Goal: Task Accomplishment & Management: Use online tool/utility

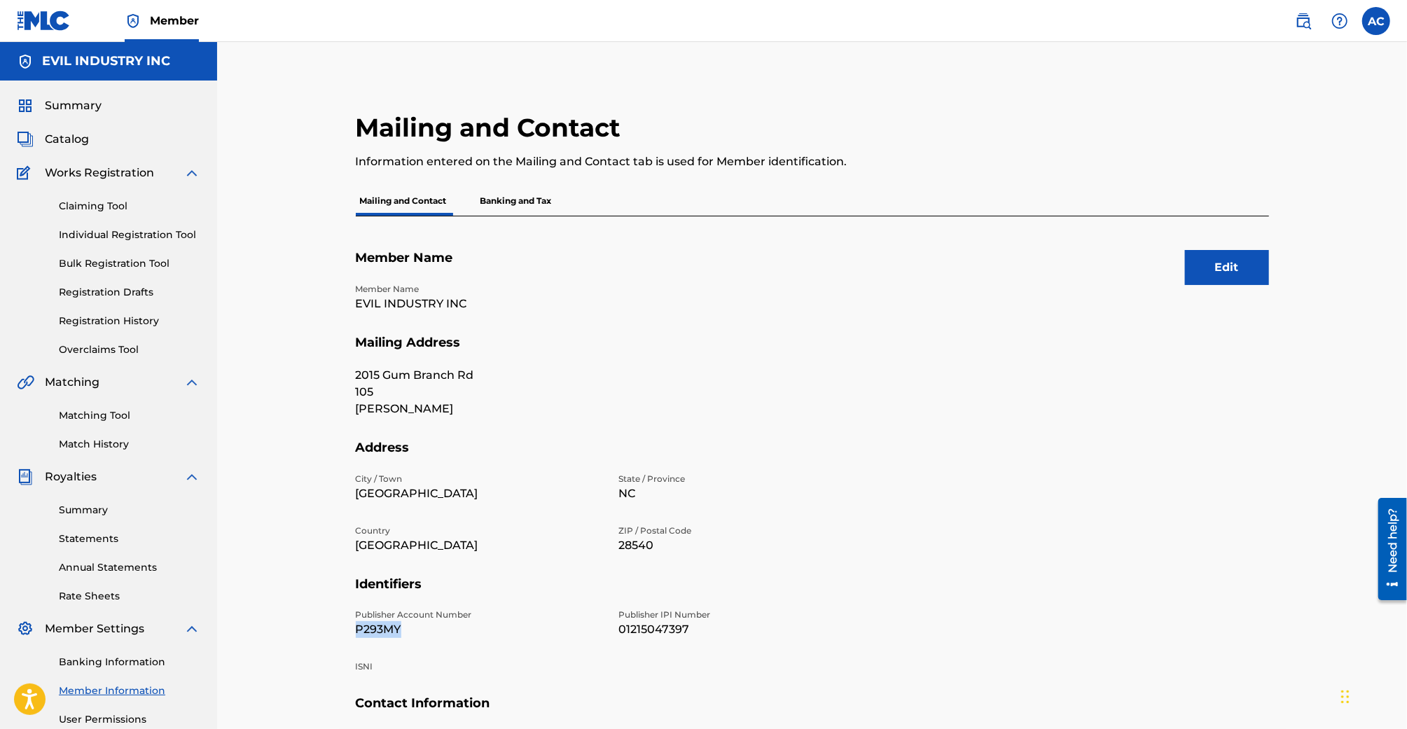
click at [70, 139] on span "Catalog" at bounding box center [67, 139] width 44 height 17
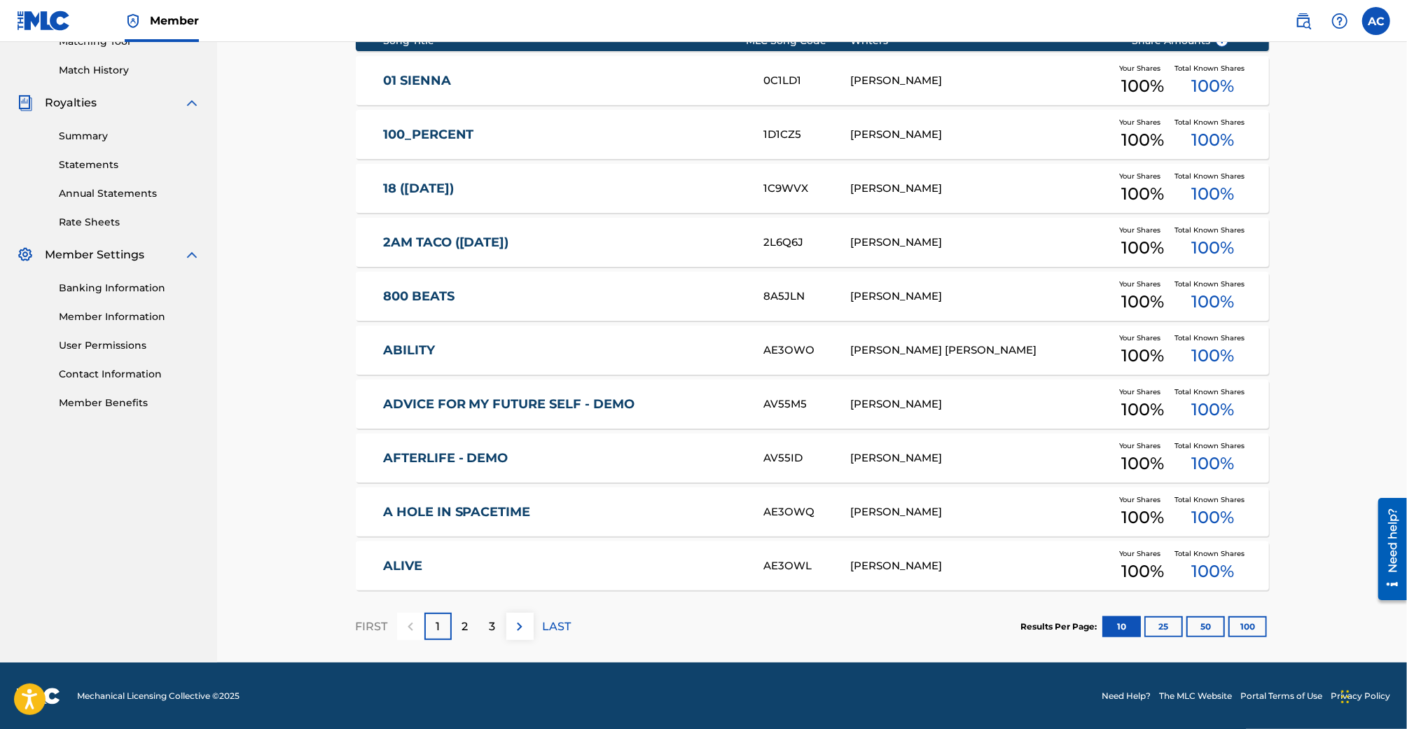
click at [472, 623] on div "2" at bounding box center [465, 626] width 27 height 27
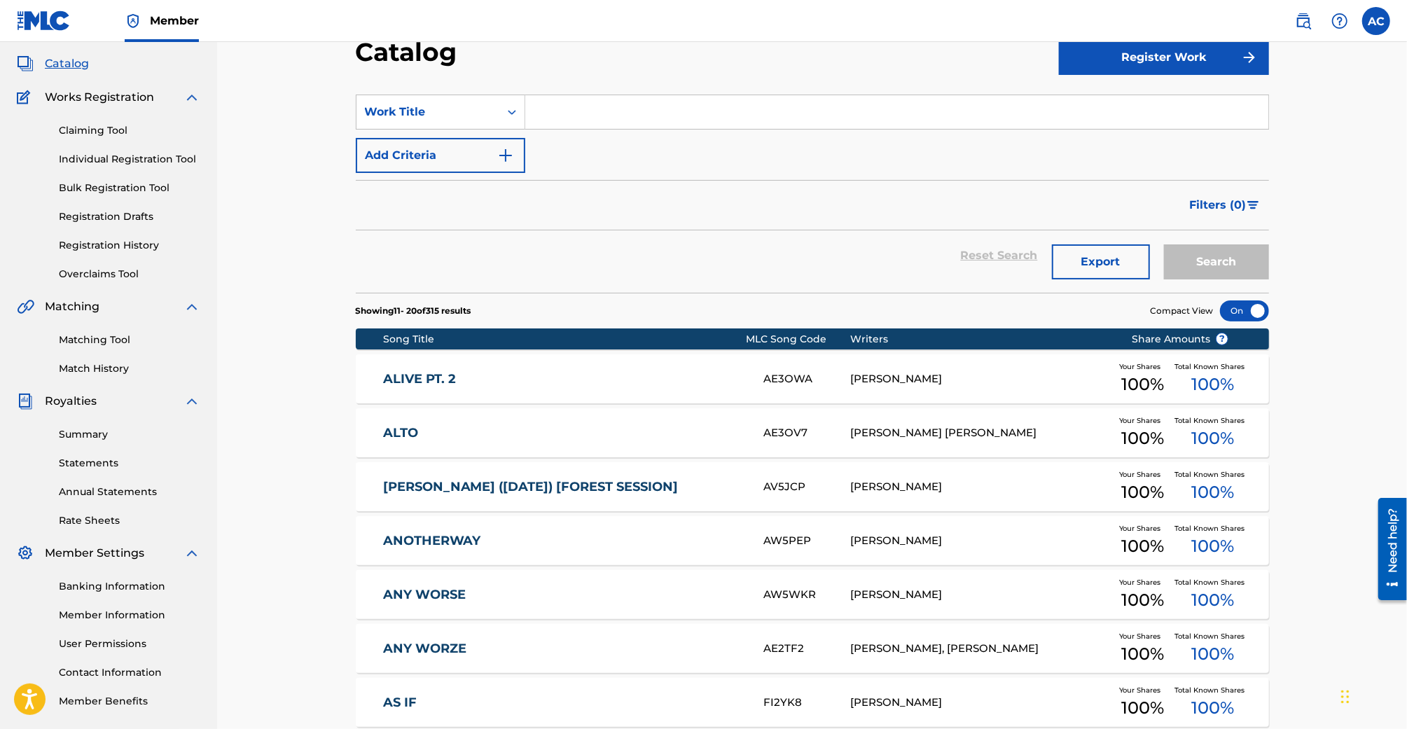
scroll to position [52, 0]
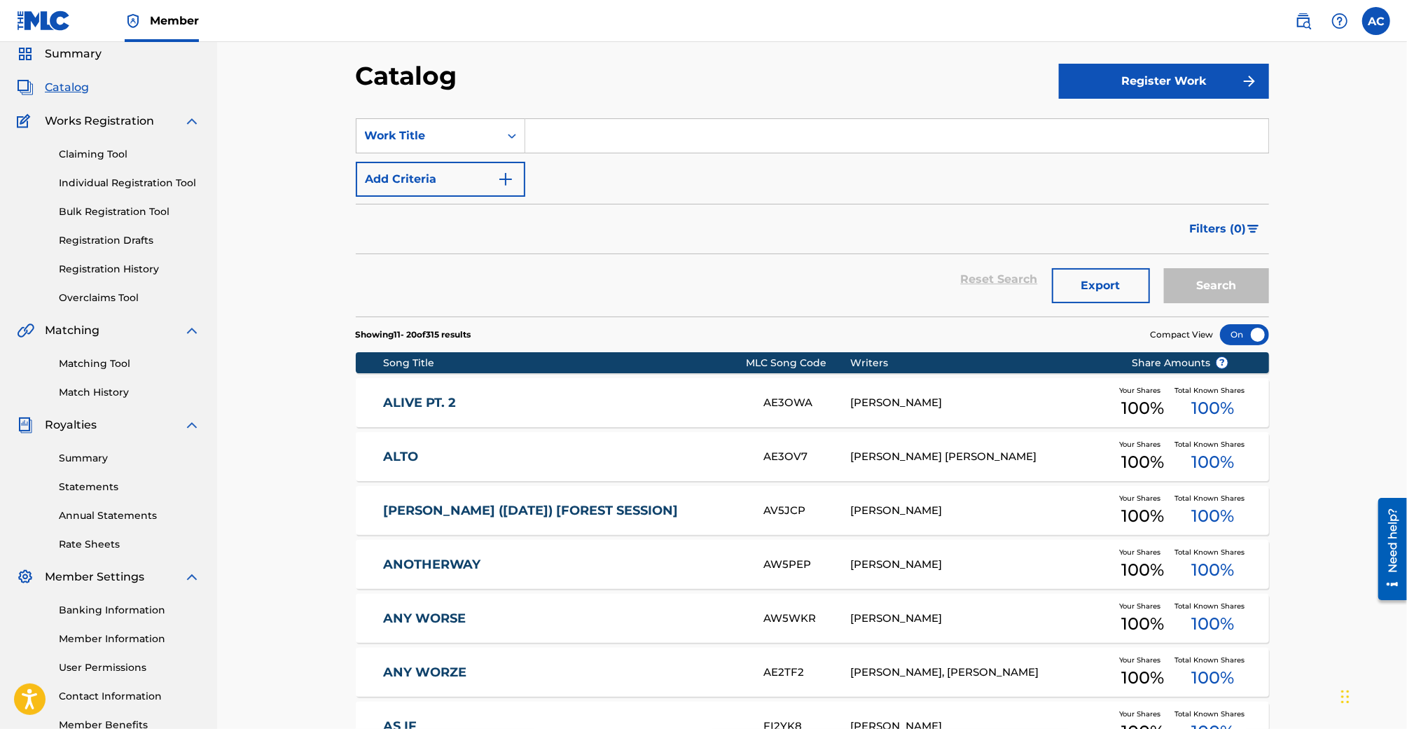
click at [48, 87] on span "Catalog" at bounding box center [67, 87] width 44 height 17
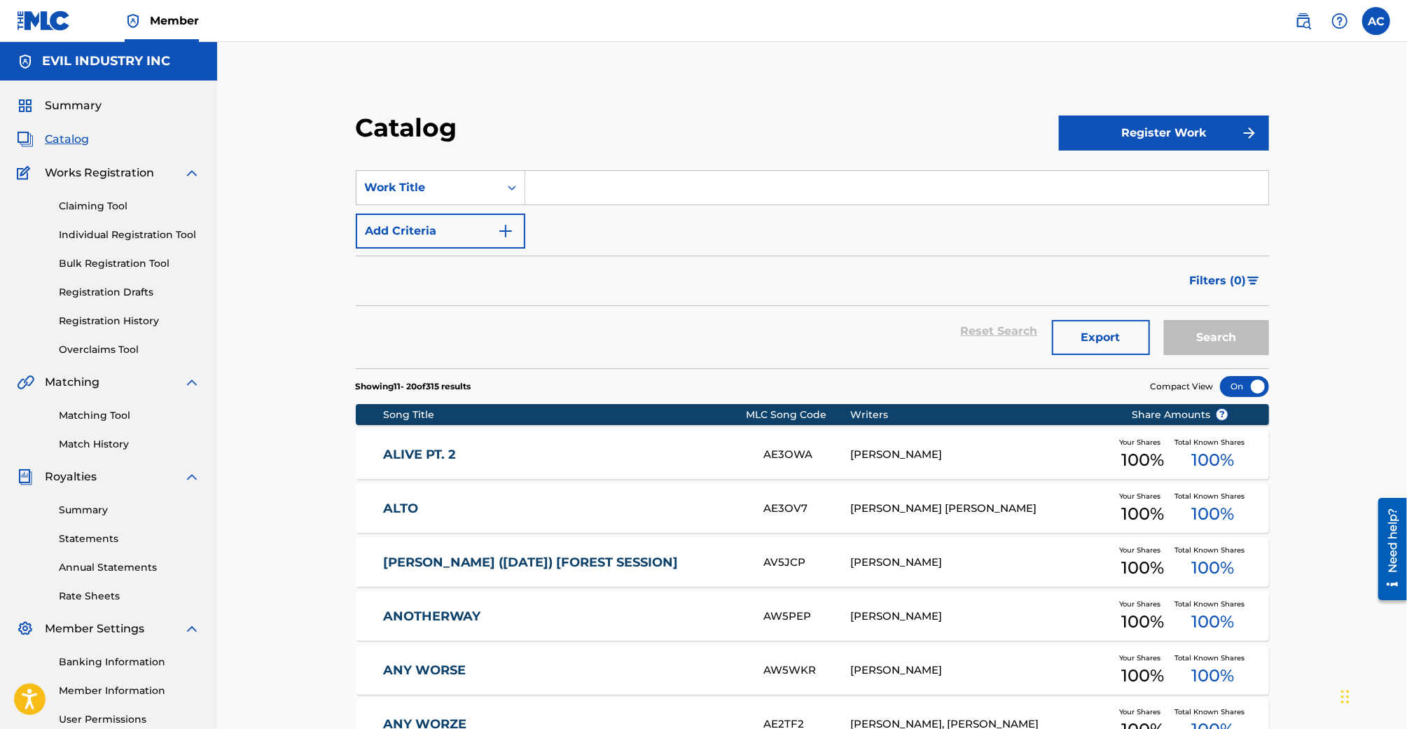
click at [78, 92] on div "Summary Catalog Works Registration Claiming Tool Individual Registration Tool B…" at bounding box center [108, 441] width 217 height 720
click at [78, 117] on div "Summary Catalog Works Registration Claiming Tool Individual Registration Tool B…" at bounding box center [108, 441] width 217 height 720
click at [79, 110] on span "Summary" at bounding box center [73, 105] width 57 height 17
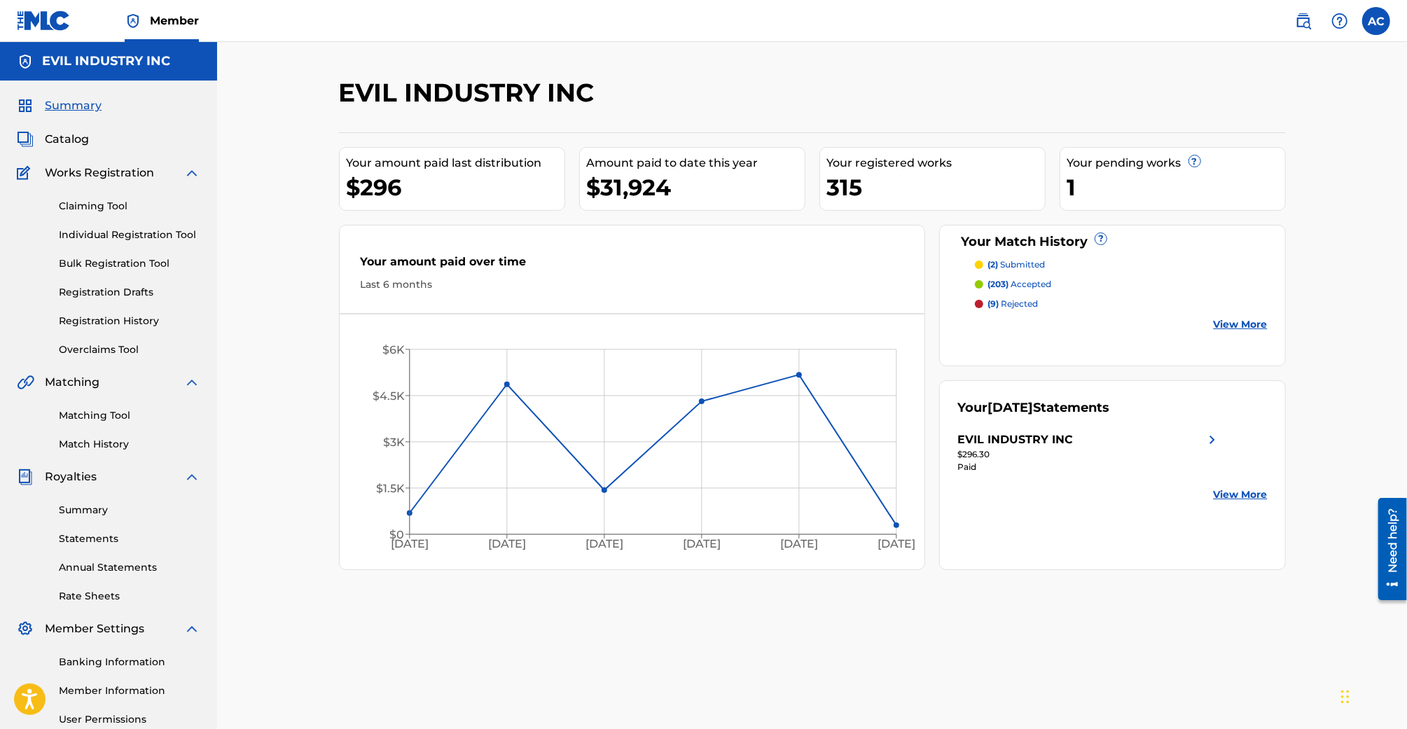
click at [75, 319] on link "Registration History" at bounding box center [129, 321] width 141 height 15
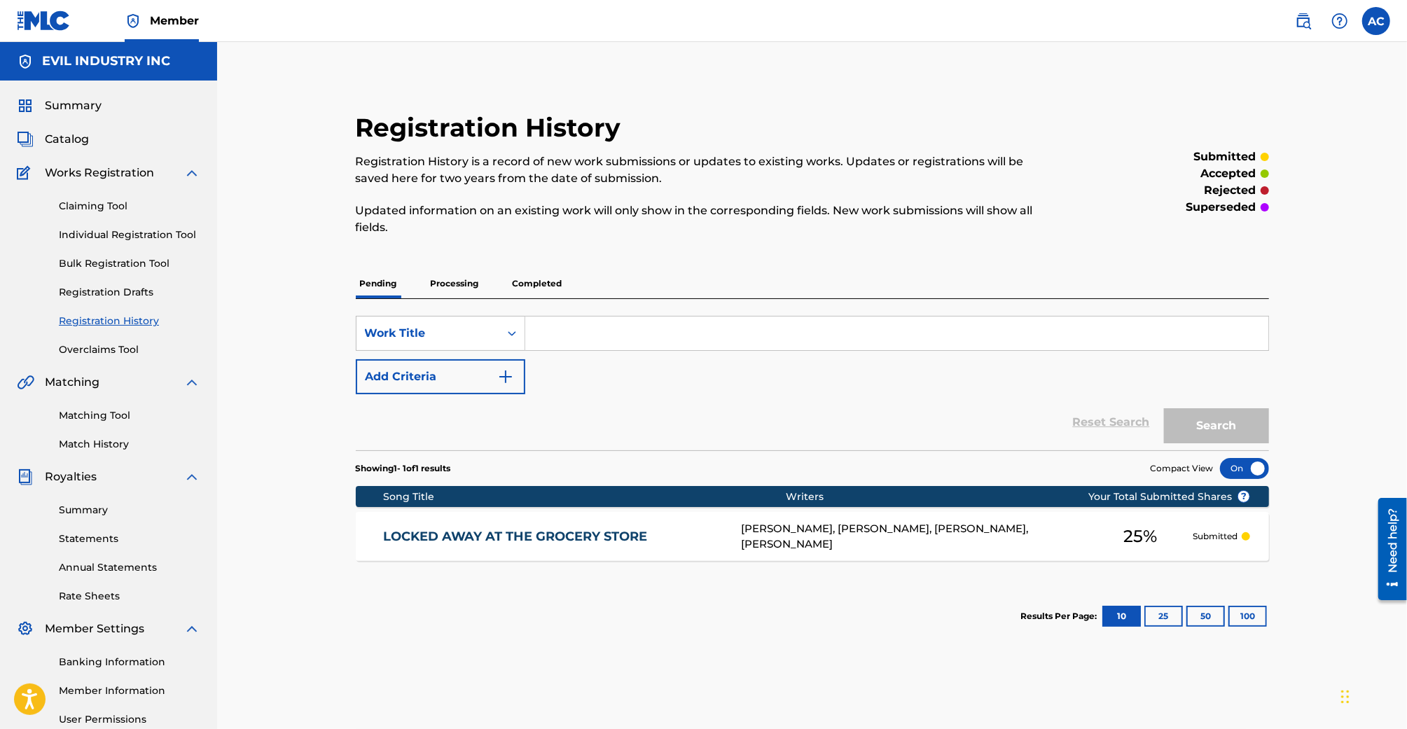
click at [435, 294] on p "Processing" at bounding box center [454, 283] width 57 height 29
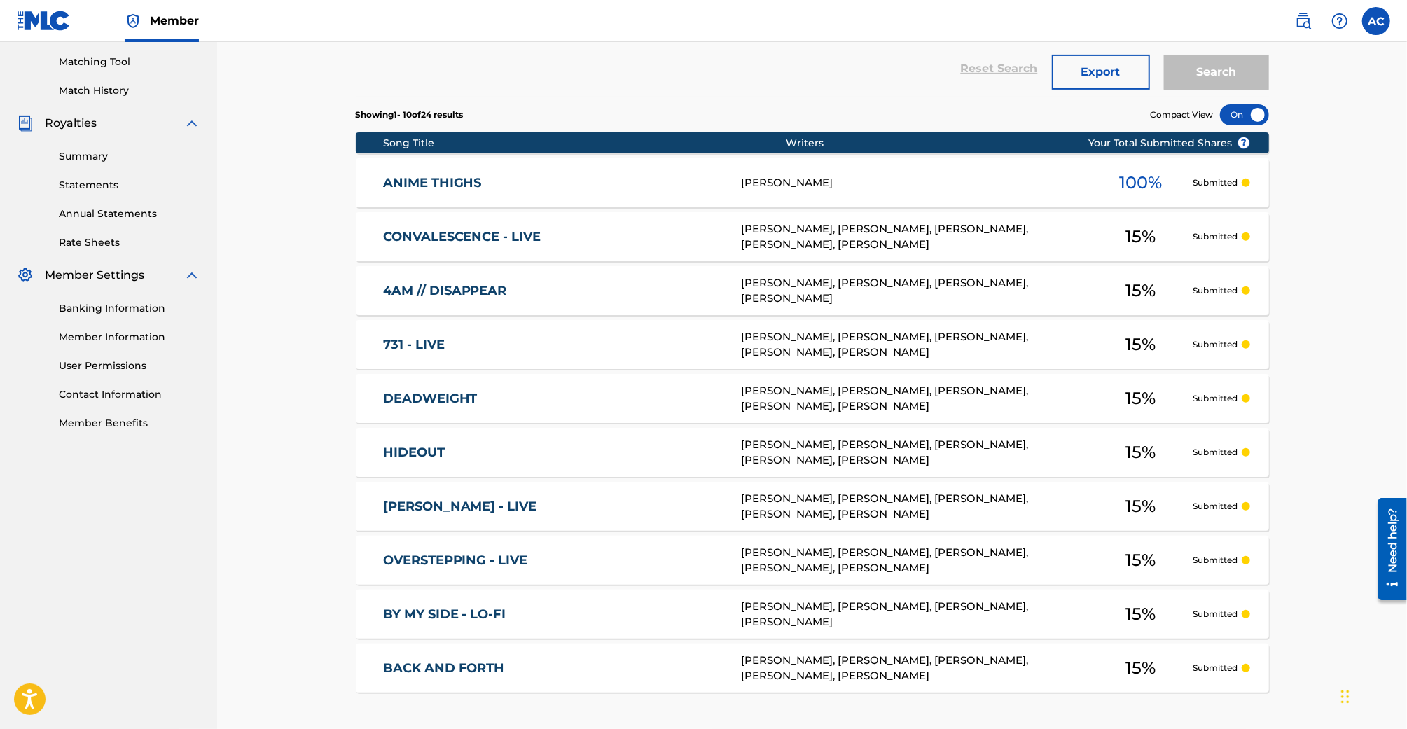
scroll to position [94, 0]
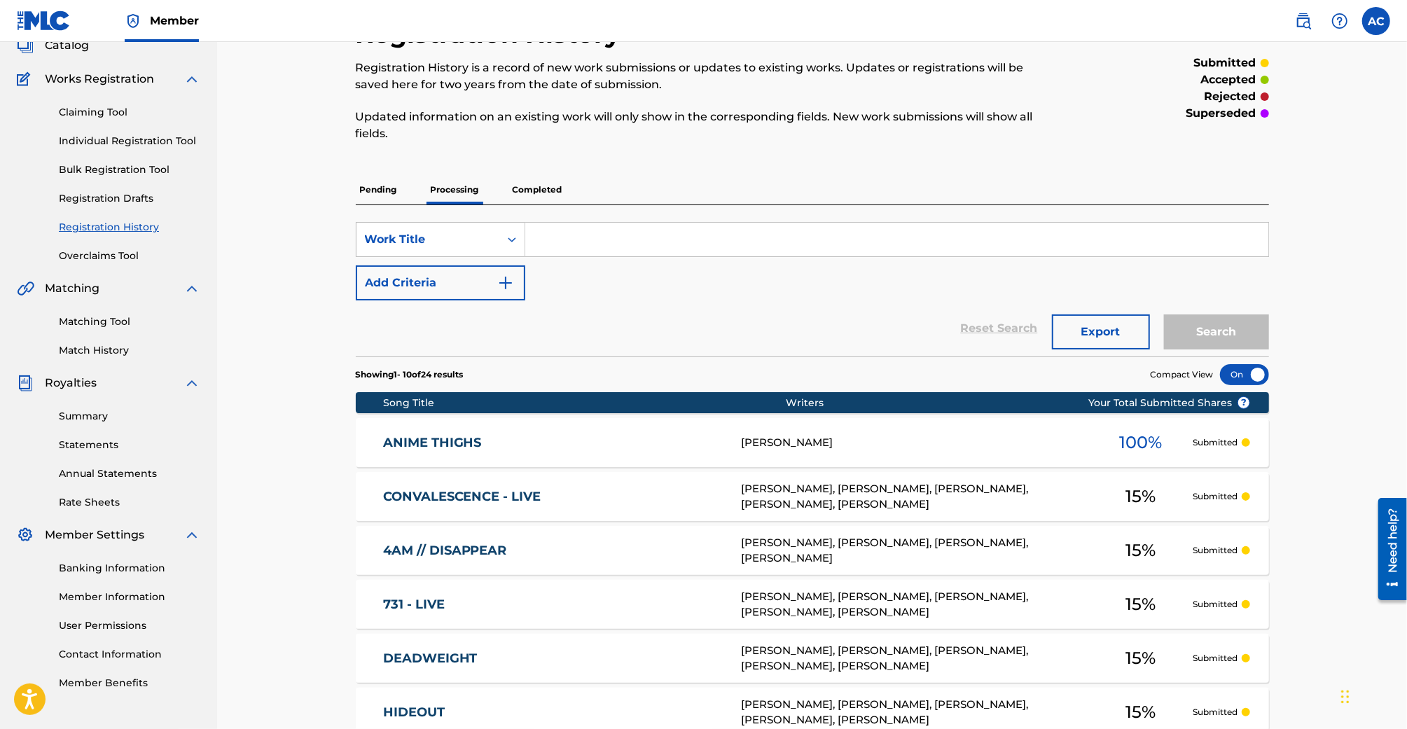
click at [617, 428] on div "ANIME THIGHS AB8M9F [PERSON_NAME] 100 % Submitted" at bounding box center [812, 442] width 913 height 49
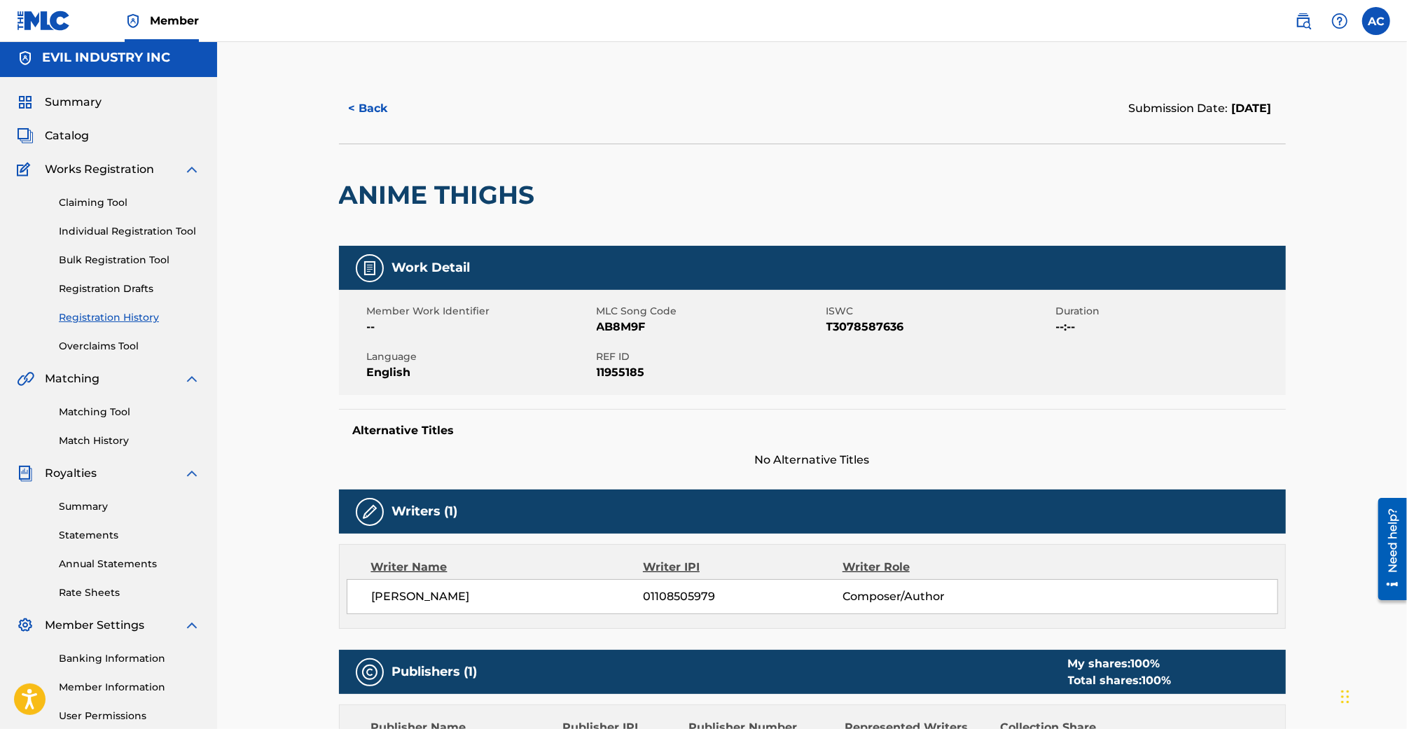
click at [388, 124] on button "< Back" at bounding box center [381, 108] width 84 height 35
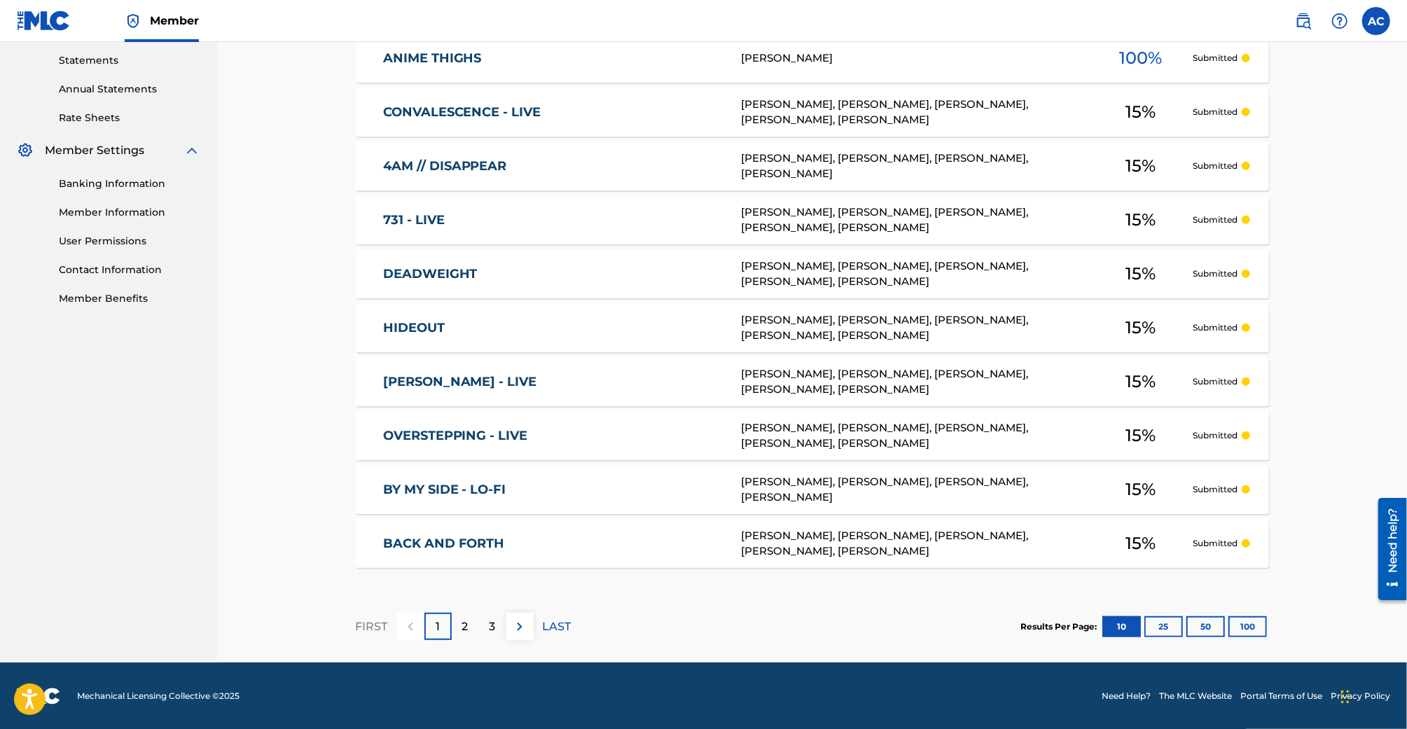
scroll to position [77, 0]
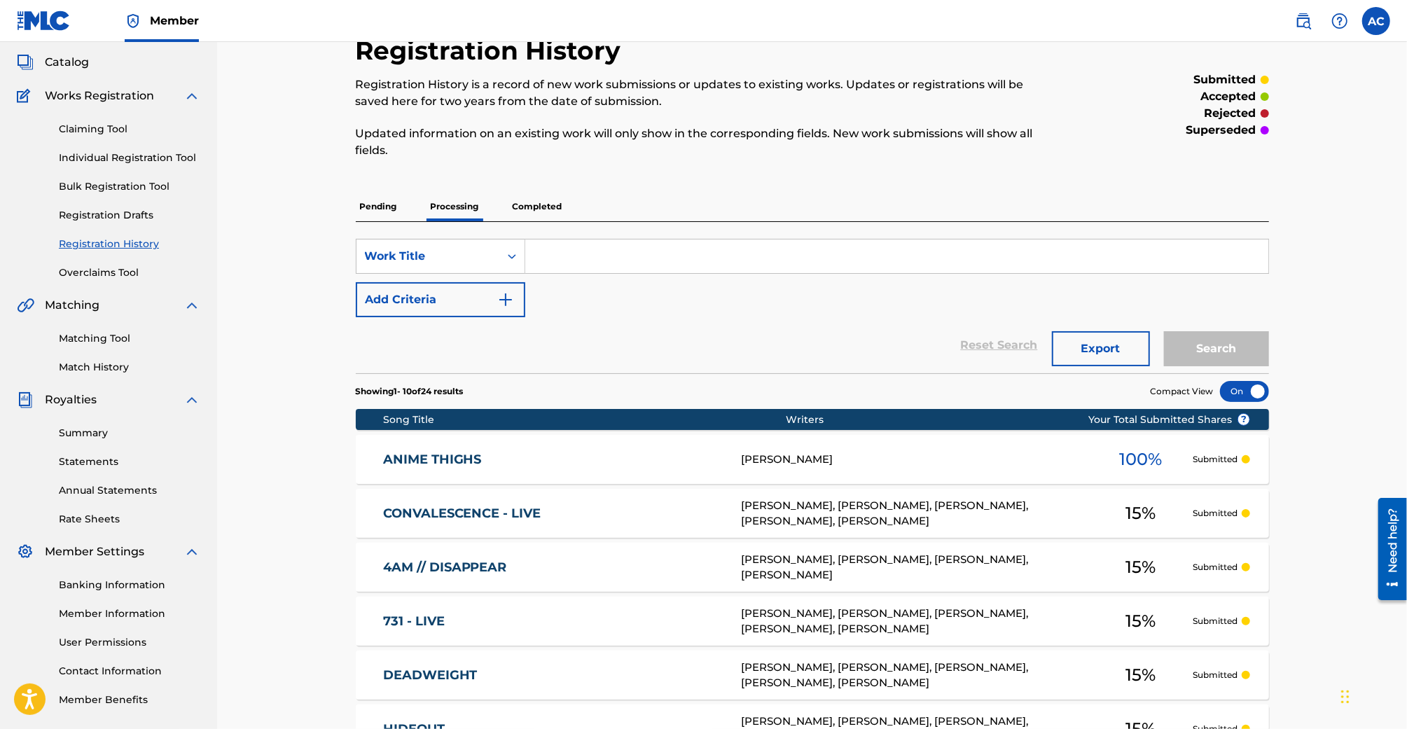
click at [505, 209] on div "Pending Processing Completed" at bounding box center [812, 206] width 913 height 29
click at [112, 118] on div "Claiming Tool Individual Registration Tool Bulk Registration Tool Registration …" at bounding box center [108, 192] width 183 height 176
click at [111, 122] on link "Claiming Tool" at bounding box center [129, 129] width 141 height 15
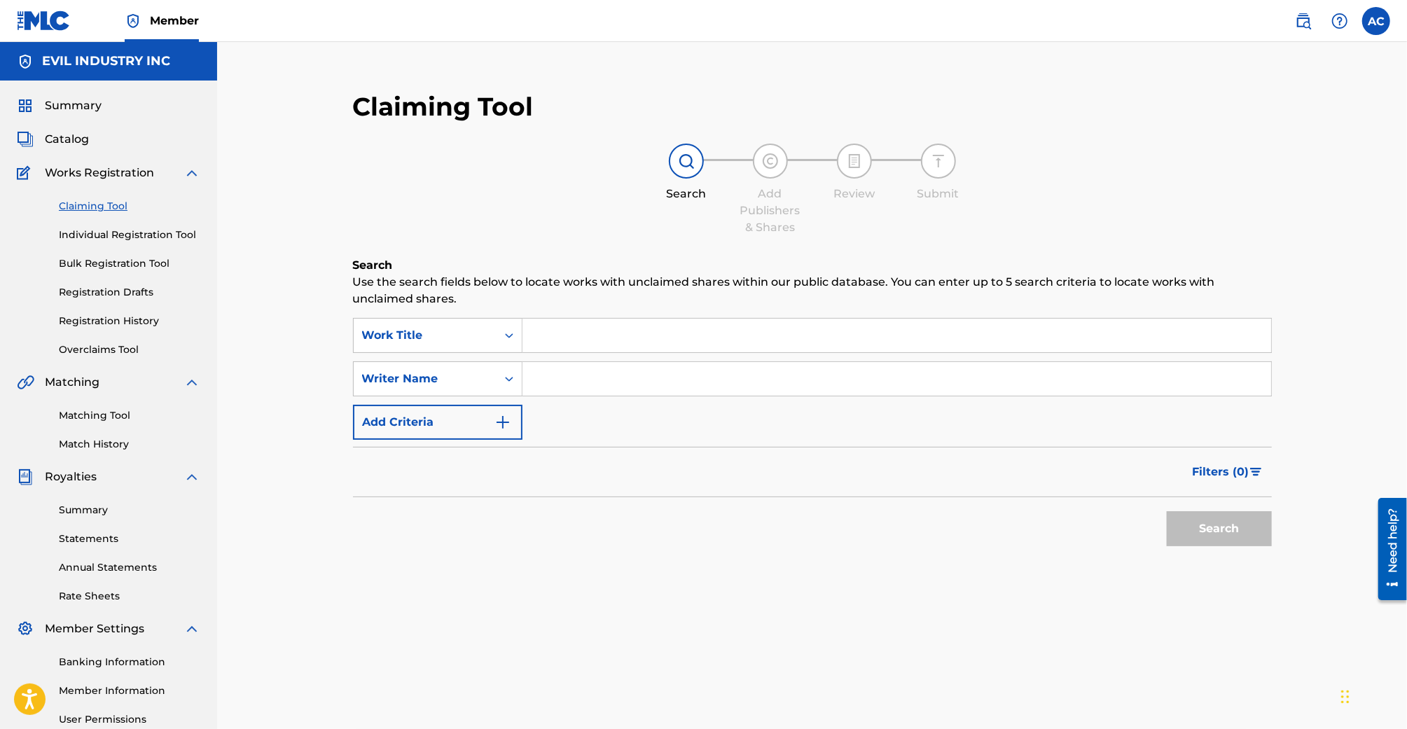
click at [593, 319] on input "Search Form" at bounding box center [896, 336] width 748 height 34
click at [596, 325] on input "Search Form" at bounding box center [896, 336] width 748 height 34
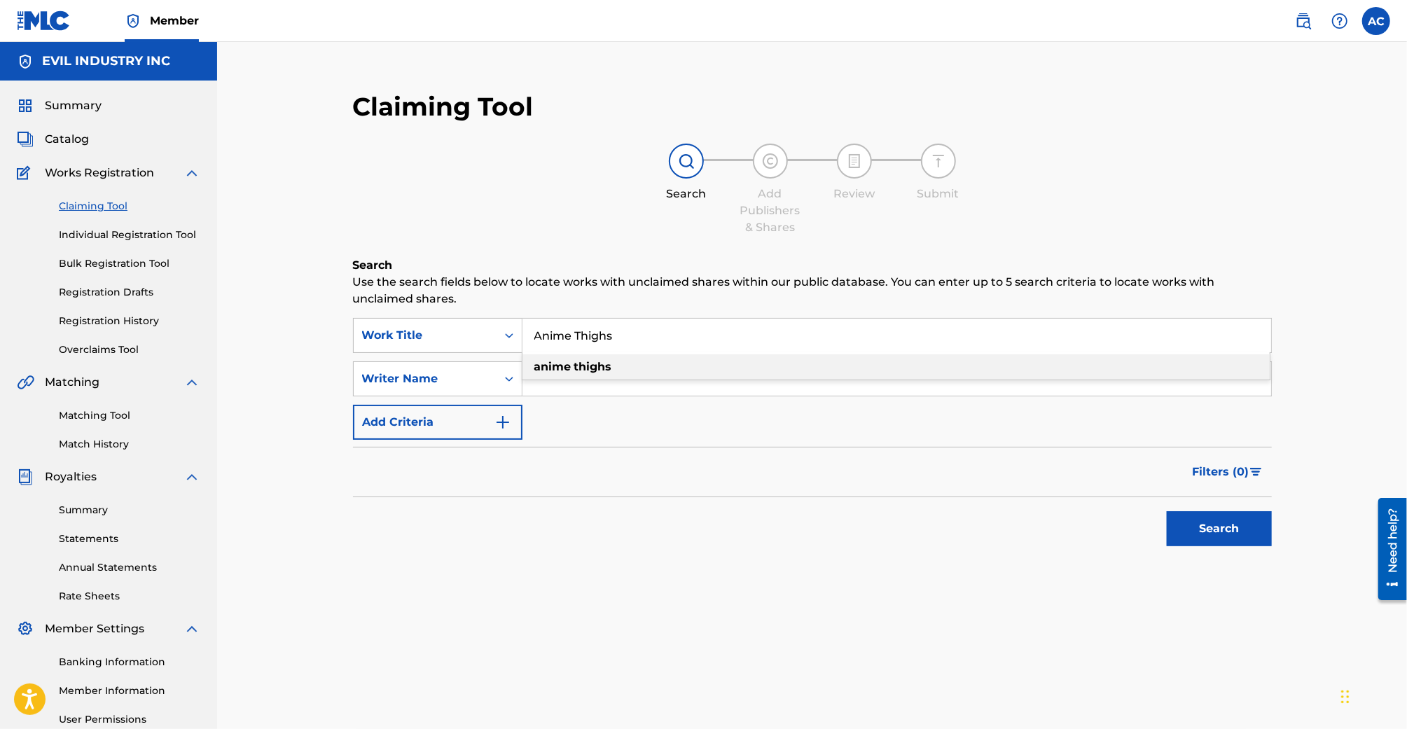
click at [653, 364] on div "anime thighs" at bounding box center [895, 366] width 747 height 25
type input "anime thighs"
click at [1166, 511] on button "Search" at bounding box center [1218, 528] width 105 height 35
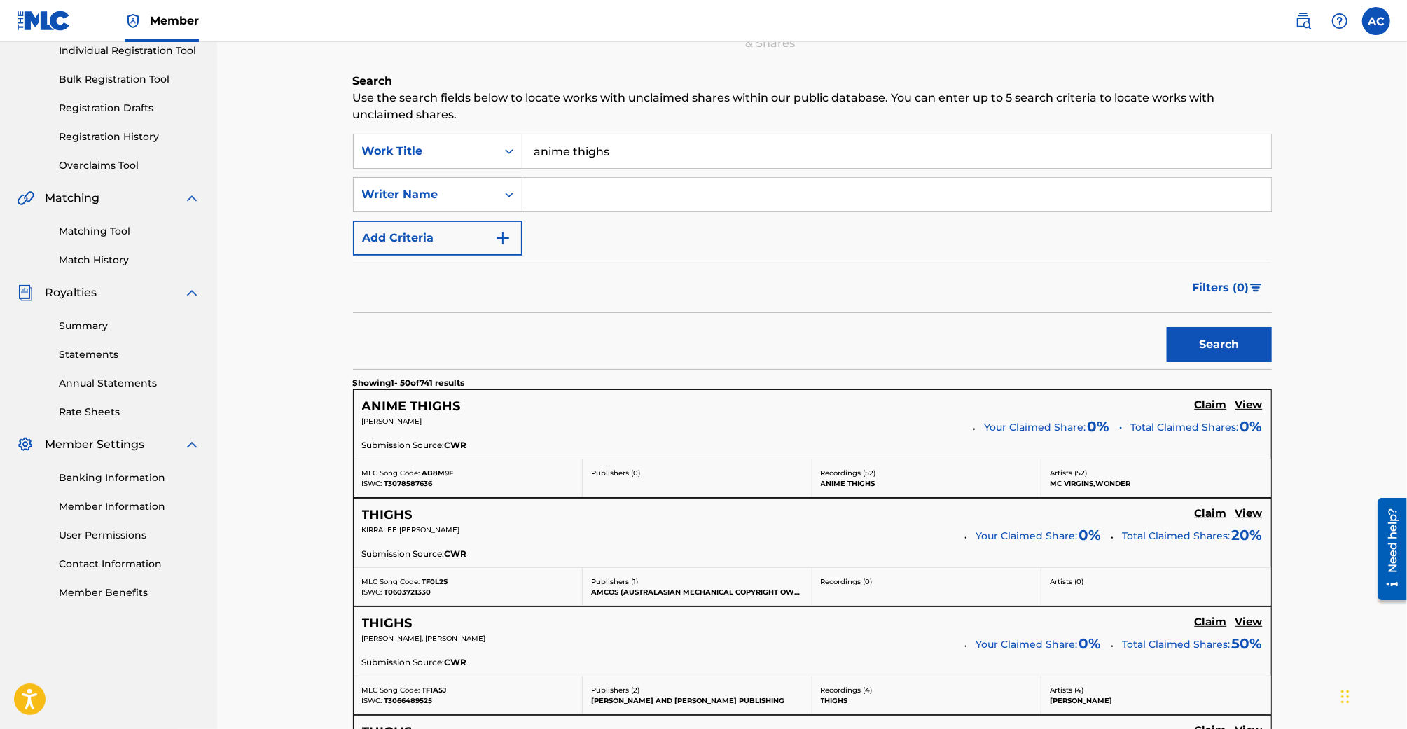
scroll to position [185, 0]
click at [1253, 405] on h5 "View" at bounding box center [1248, 404] width 27 height 13
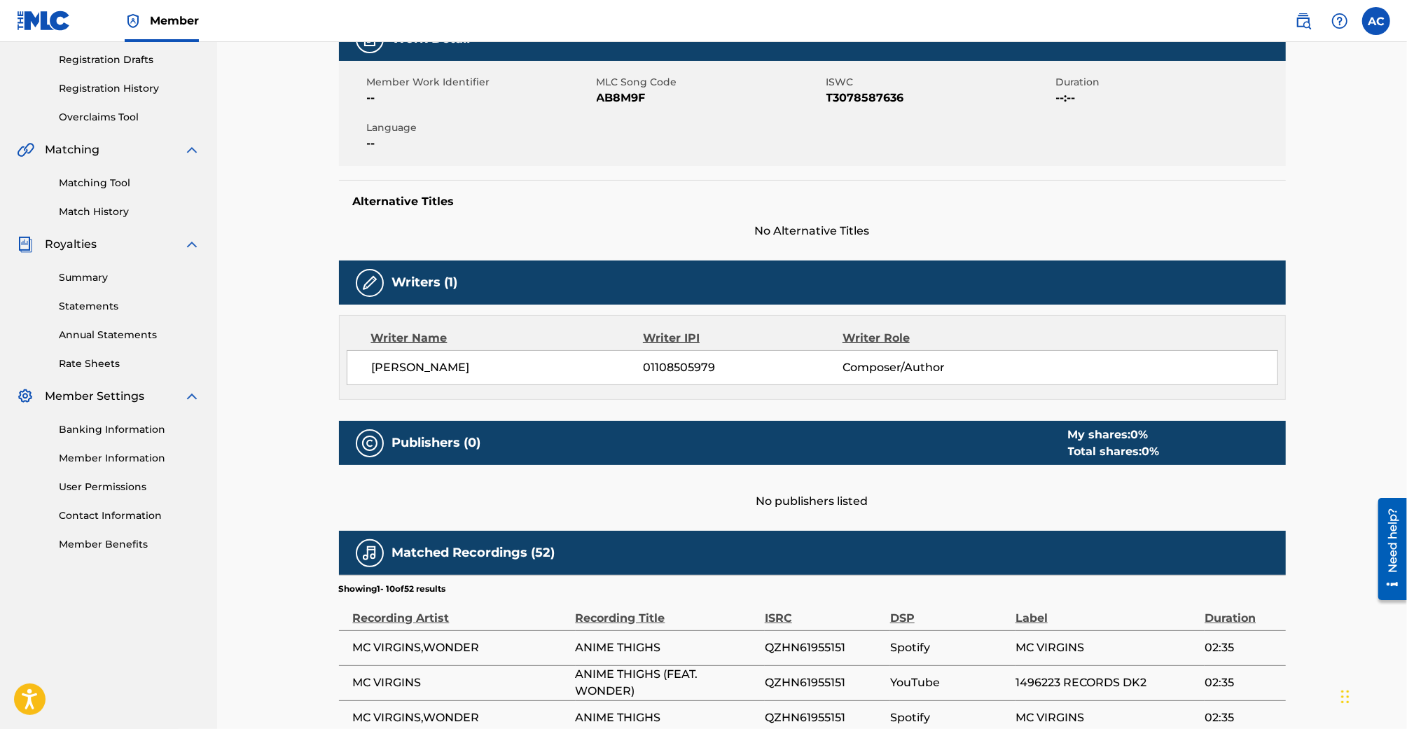
scroll to position [631, 0]
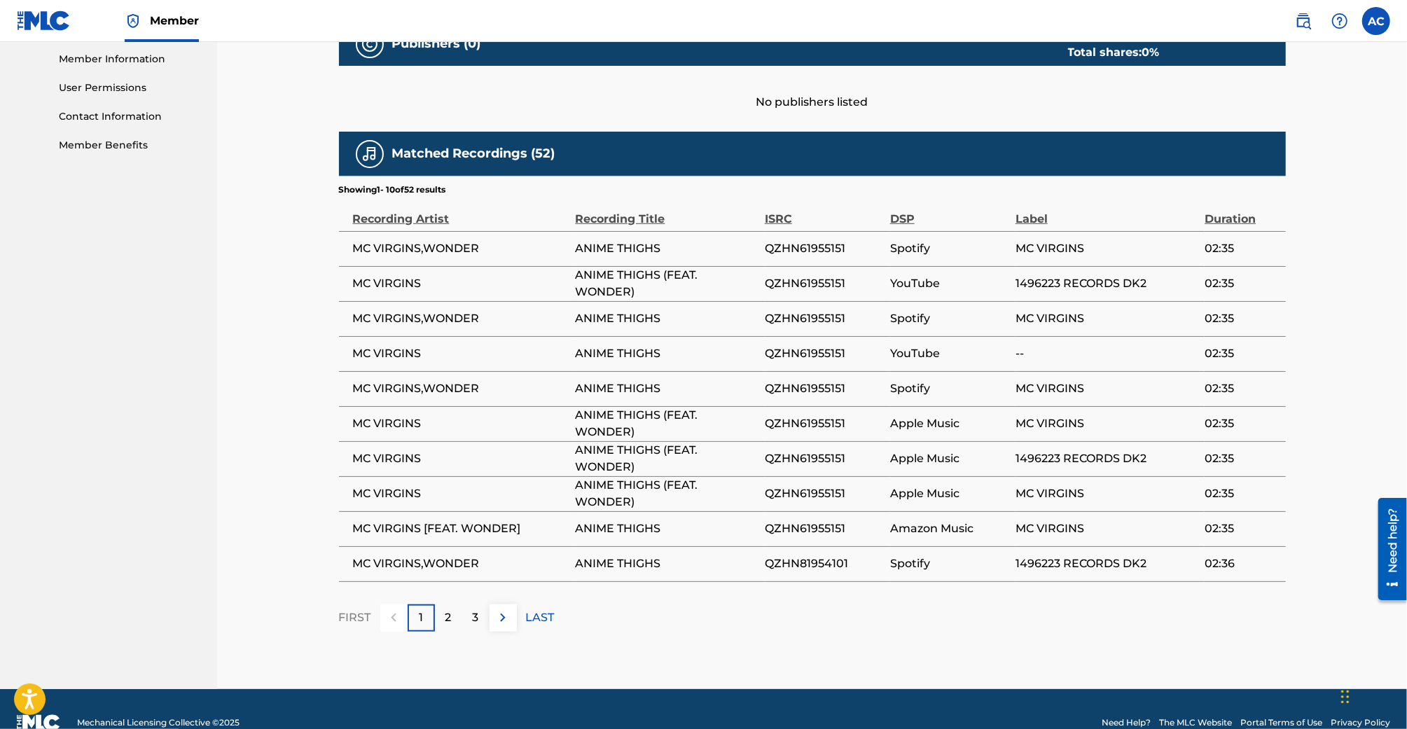
click at [810, 248] on span "QZHN61955151" at bounding box center [824, 248] width 118 height 17
click at [810, 247] on span "QZHN61955151" at bounding box center [824, 248] width 118 height 17
copy span "QZHN61955151"
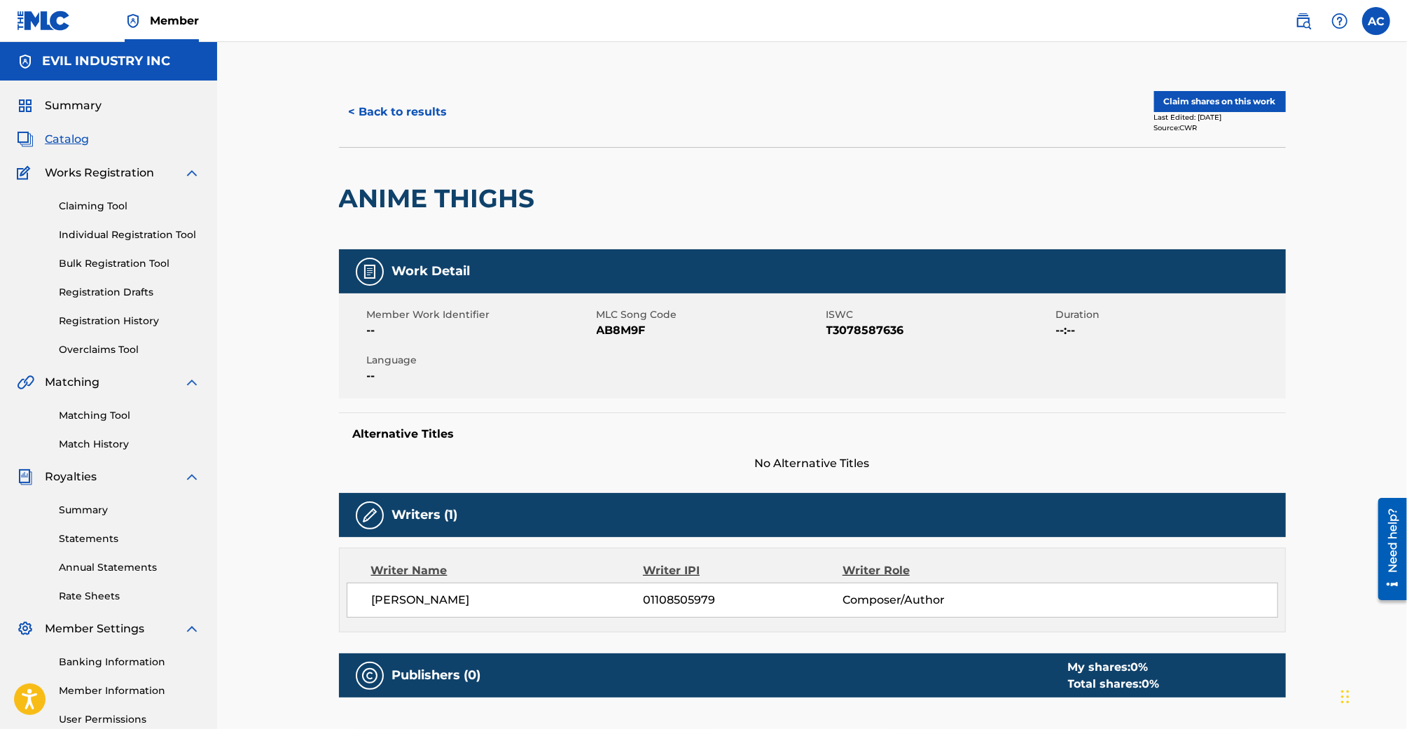
click at [102, 407] on div "Matching Tool Match History" at bounding box center [108, 421] width 183 height 61
click at [102, 410] on link "Matching Tool" at bounding box center [129, 415] width 141 height 15
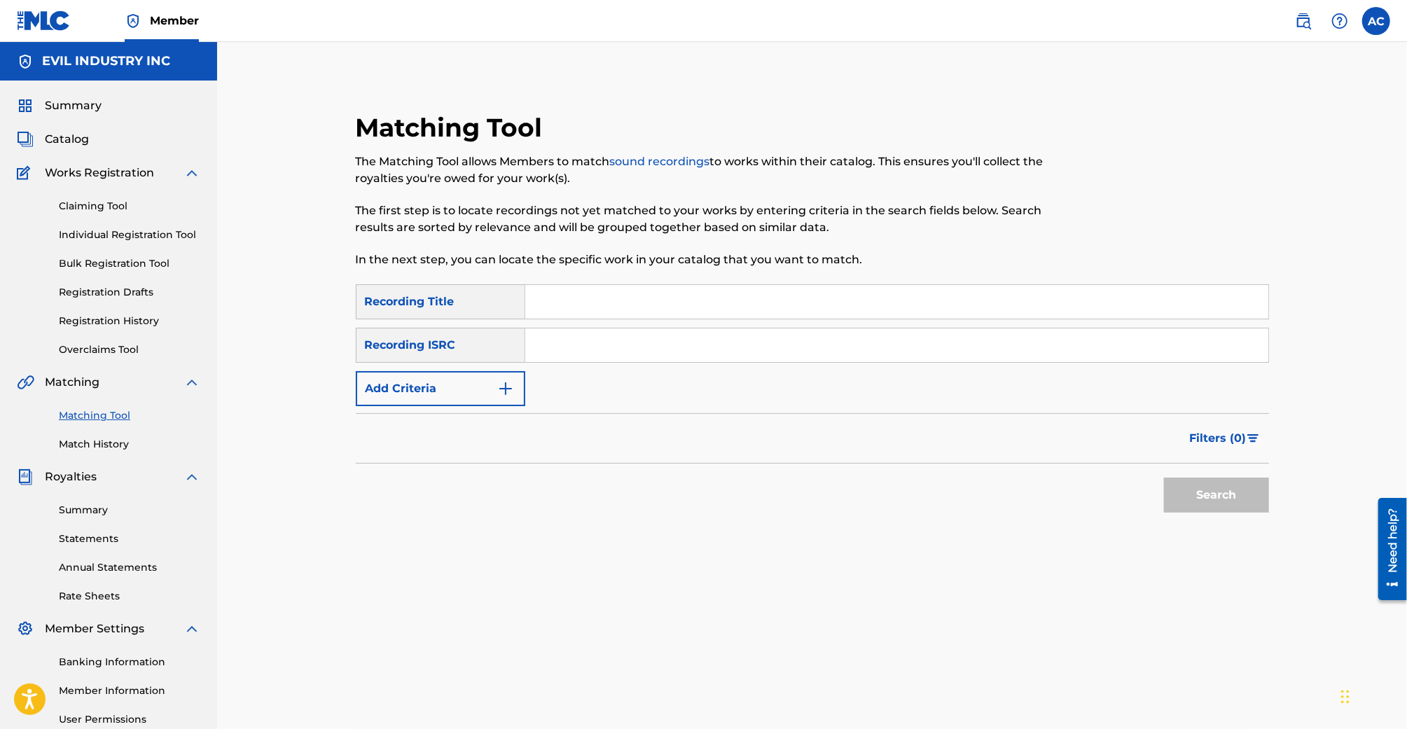
click at [540, 354] on input "Search Form" at bounding box center [896, 345] width 743 height 34
paste input "QZHN61955151"
type input "QZHN61955151"
click at [1220, 484] on button "Search" at bounding box center [1216, 494] width 105 height 35
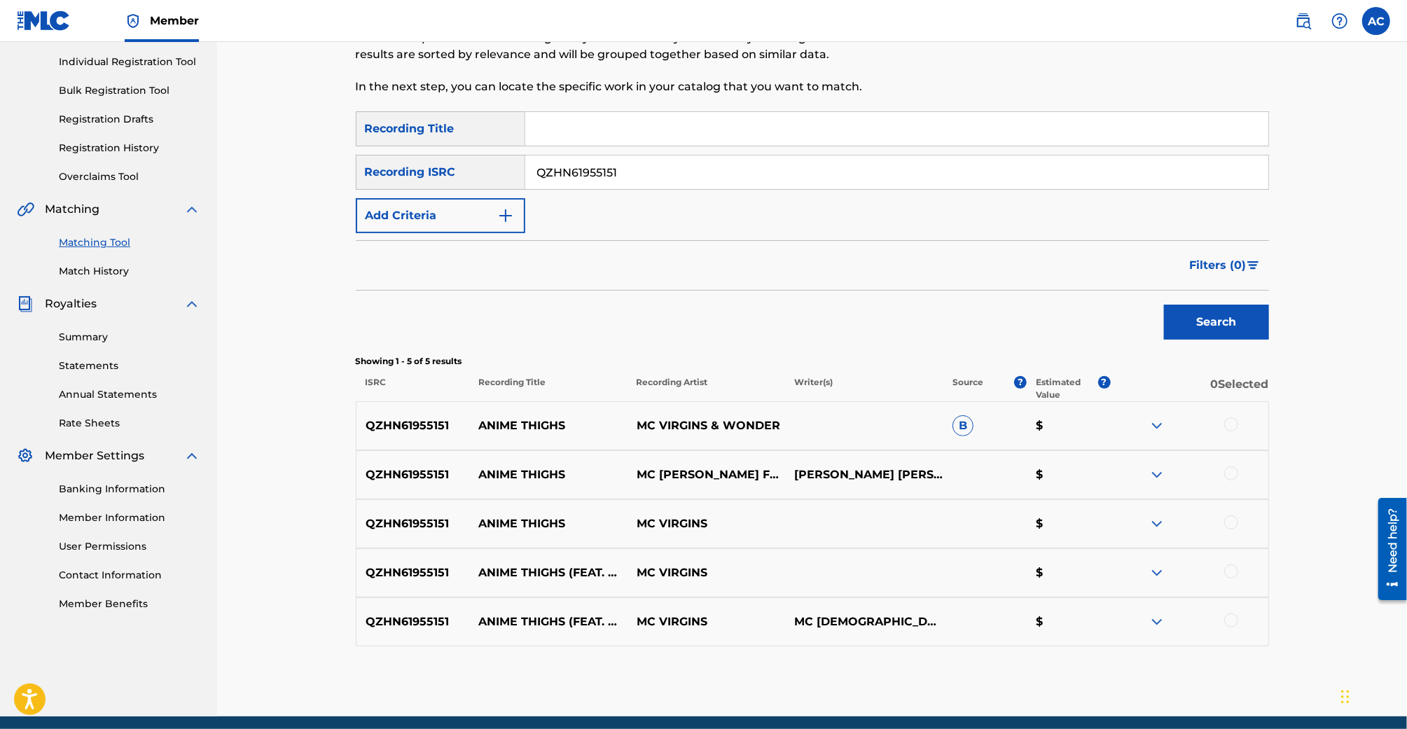
scroll to position [227, 0]
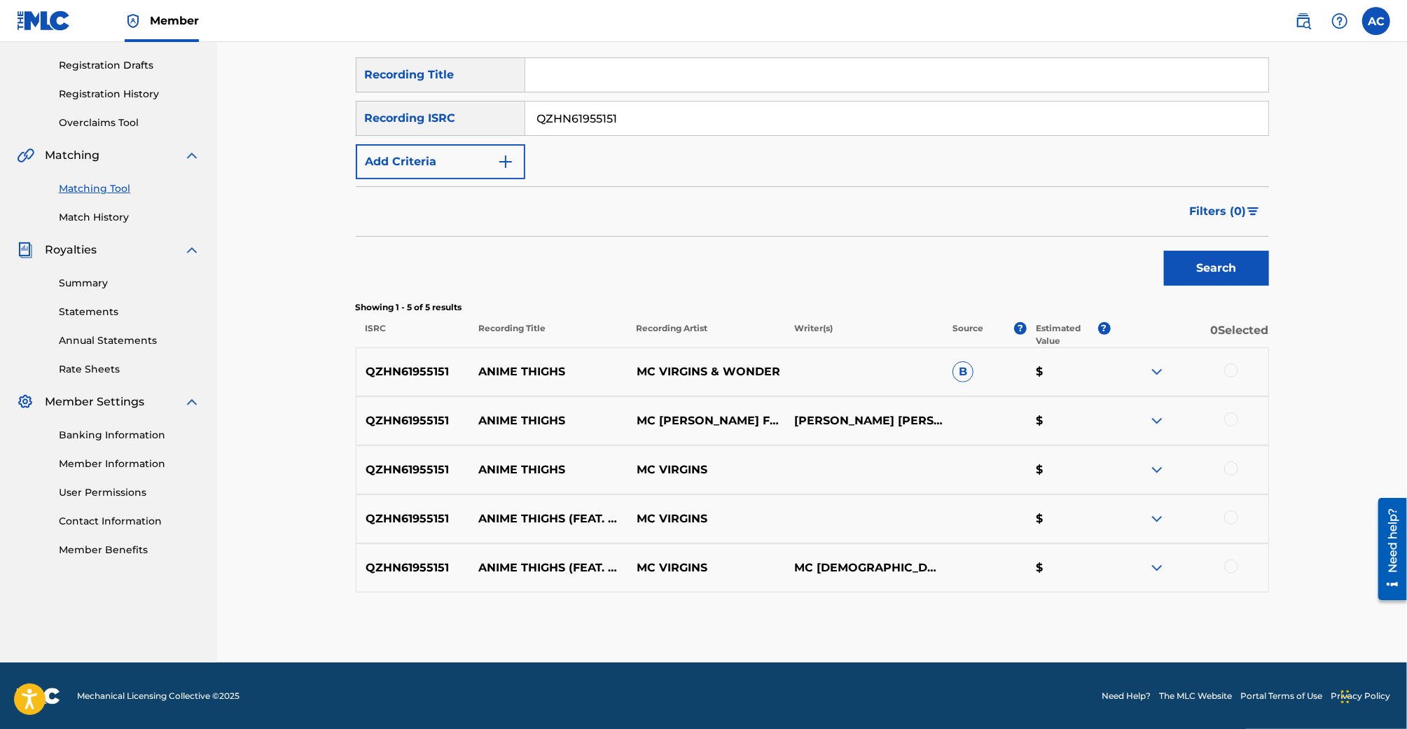
click at [1149, 370] on img at bounding box center [1156, 371] width 17 height 17
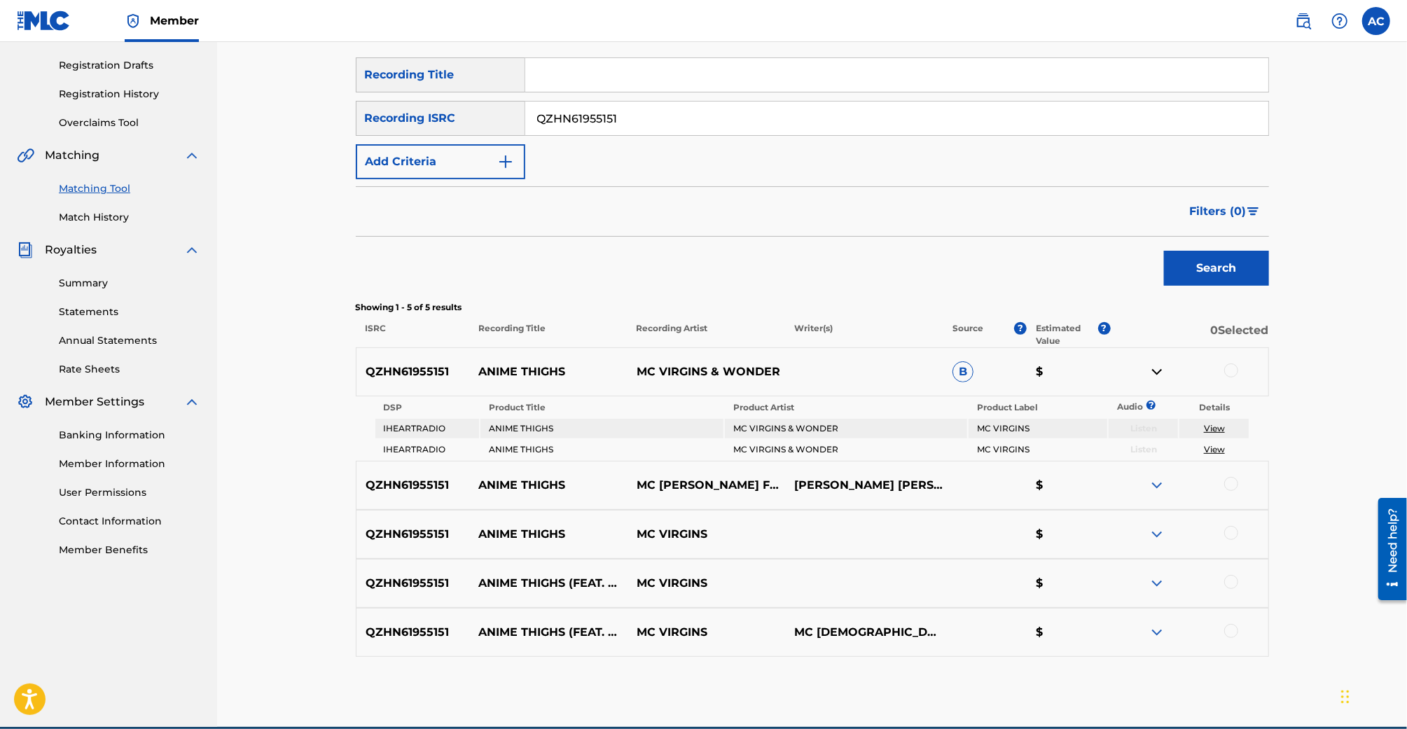
click at [1152, 371] on img at bounding box center [1156, 371] width 17 height 17
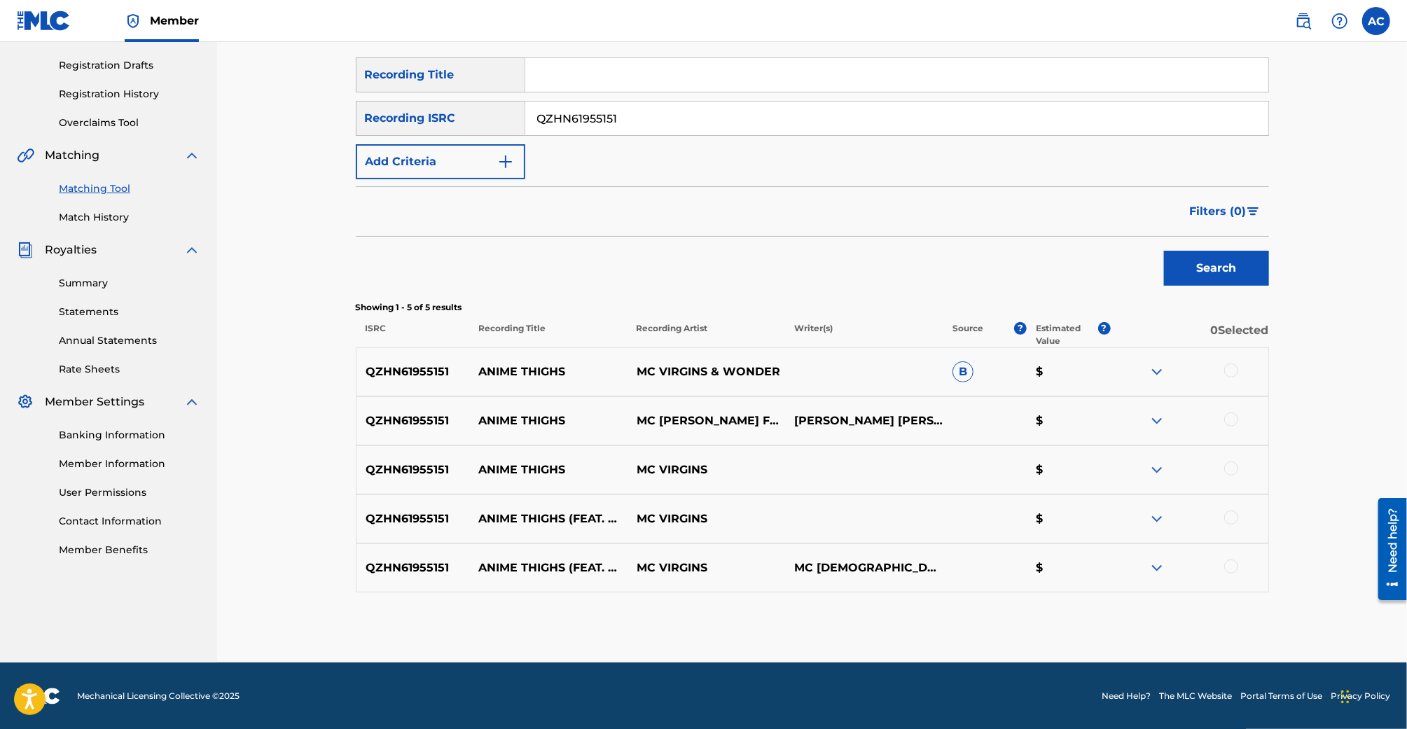
click at [1155, 413] on img at bounding box center [1156, 420] width 17 height 17
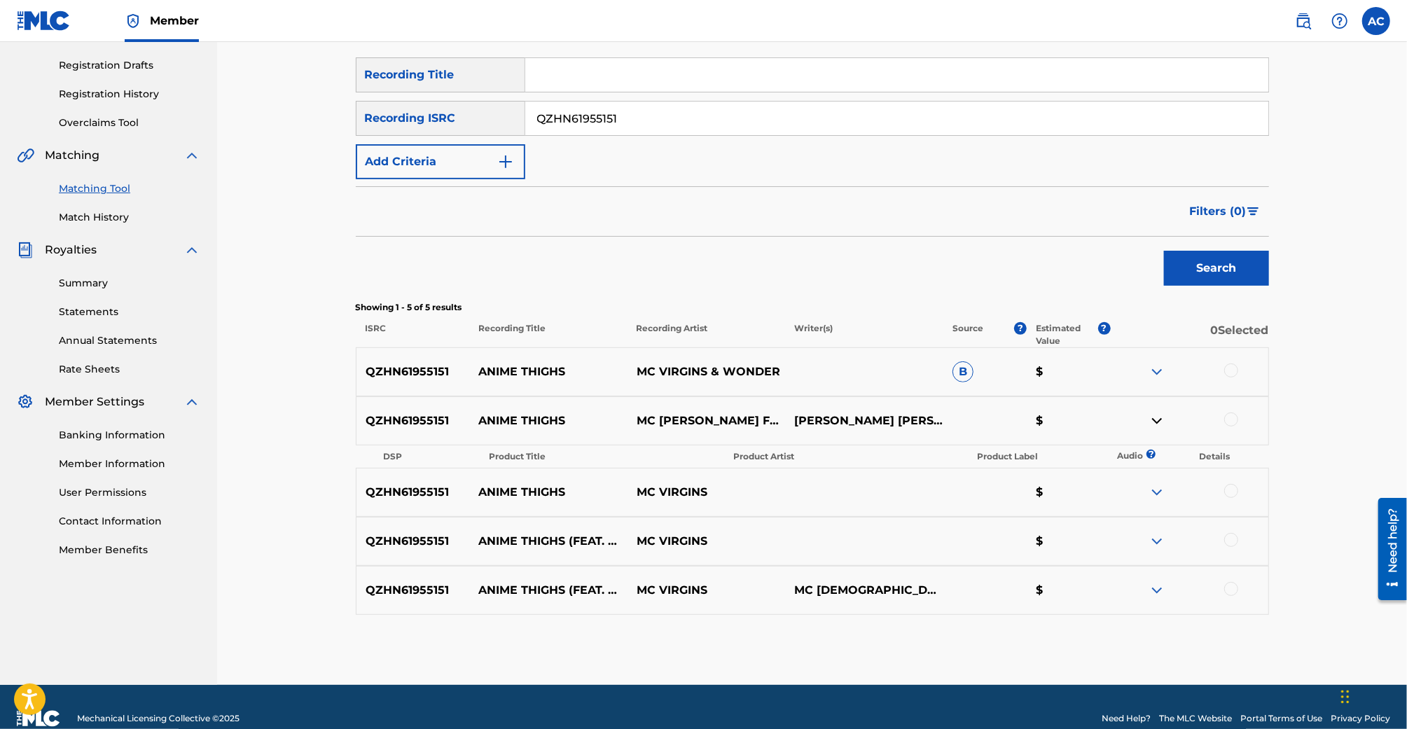
drag, startPoint x: 1154, startPoint y: 417, endPoint x: 1155, endPoint y: 424, distance: 7.8
click at [1154, 417] on img at bounding box center [1156, 420] width 17 height 17
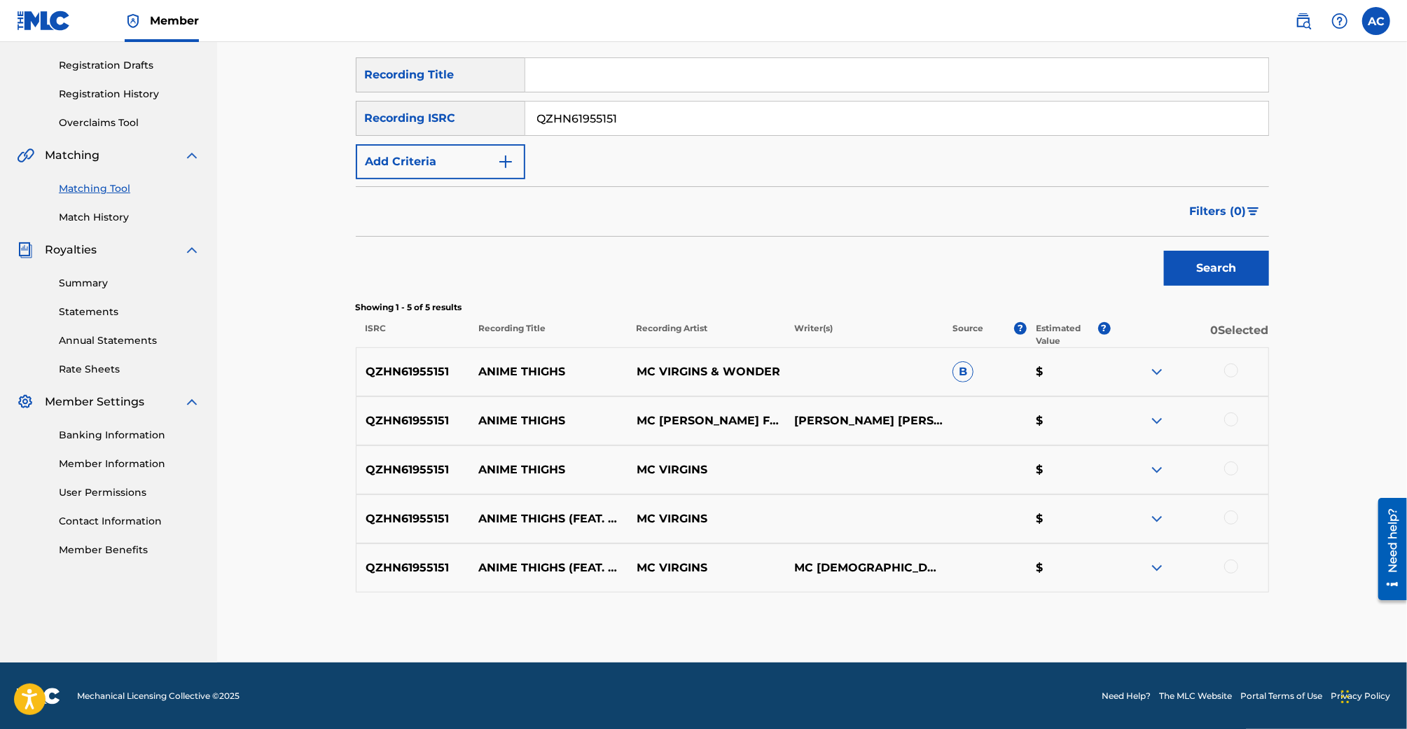
click at [1146, 465] on div at bounding box center [1189, 469] width 158 height 17
click at [1152, 466] on img at bounding box center [1156, 469] width 17 height 17
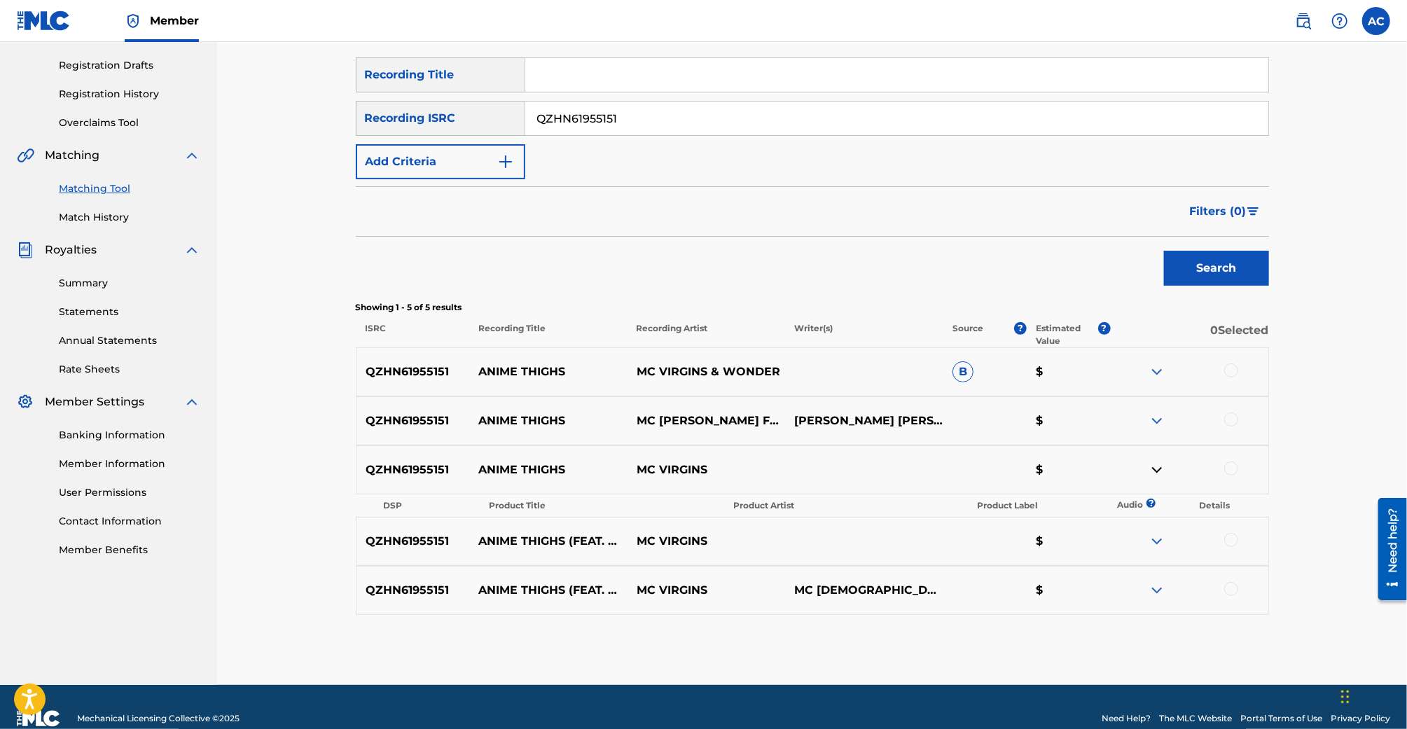
click at [1152, 466] on img at bounding box center [1156, 469] width 17 height 17
